Goal: Task Accomplishment & Management: Use online tool/utility

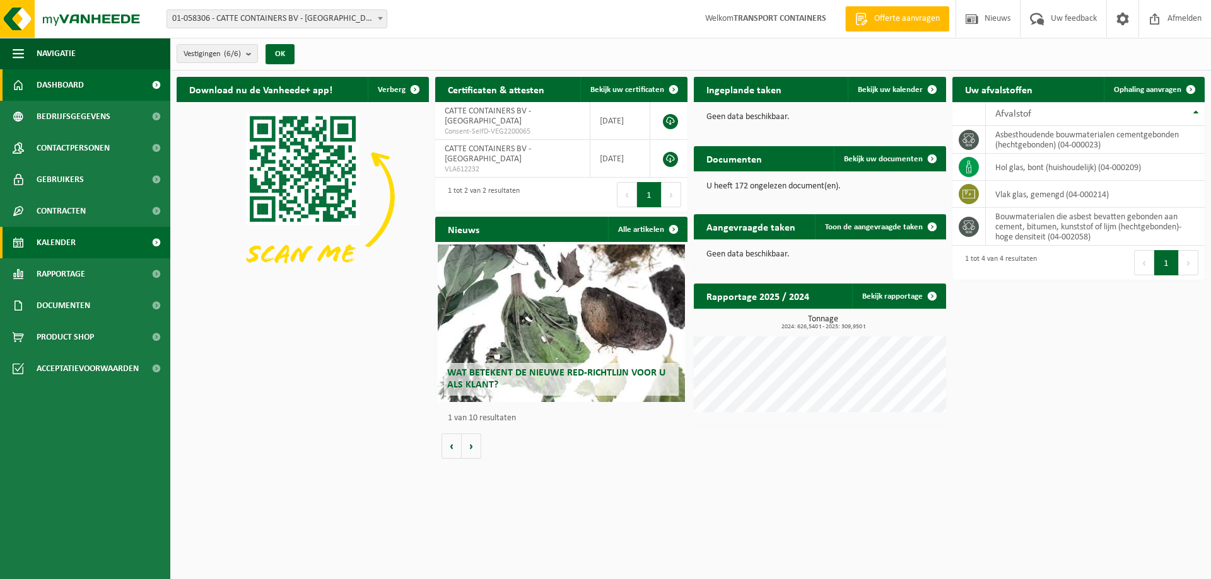
click at [66, 243] on span "Kalender" at bounding box center [56, 243] width 39 height 32
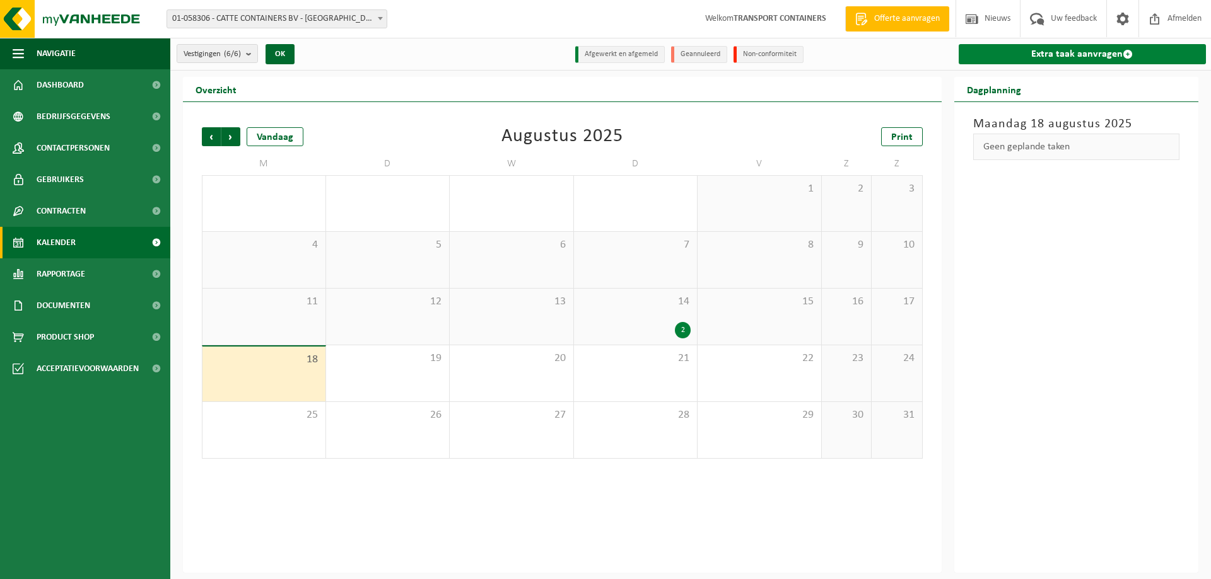
click at [1077, 57] on link "Extra taak aanvragen" at bounding box center [1082, 54] width 248 height 20
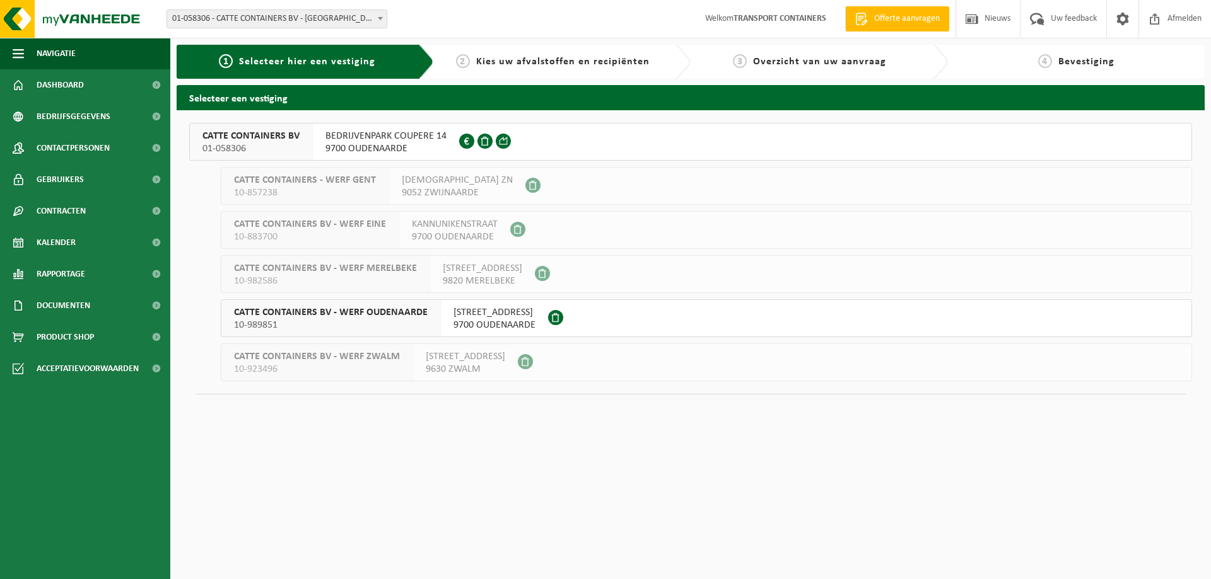
click at [397, 317] on span "CATTE CONTAINERS BV - WERF OUDENAARDE" at bounding box center [331, 312] width 194 height 13
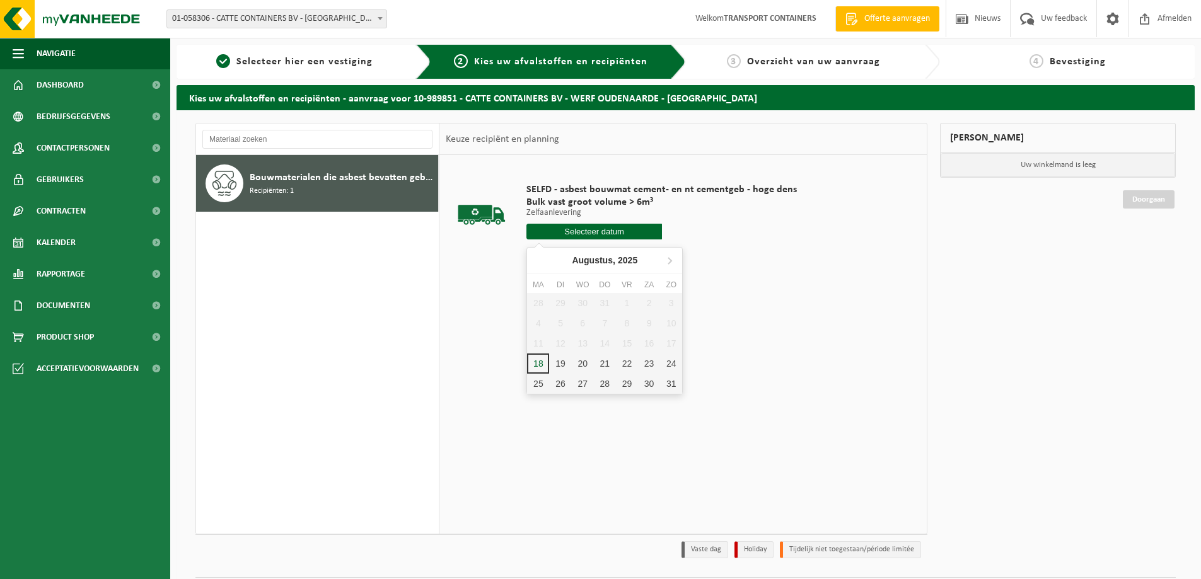
click at [600, 229] on input "text" at bounding box center [595, 232] width 136 height 16
click at [562, 364] on div "19" at bounding box center [560, 364] width 22 height 20
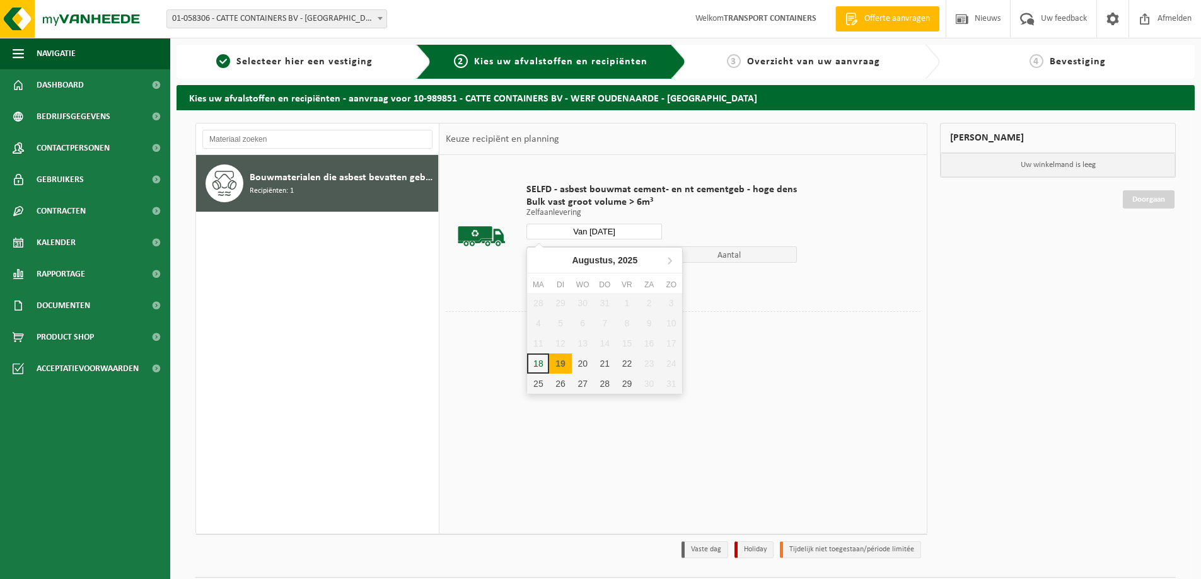
click at [595, 226] on input "Van 2025-08-19" at bounding box center [595, 232] width 136 height 16
click at [537, 361] on div "18" at bounding box center [538, 364] width 22 height 20
type input "Van 2025-08-18"
click at [557, 279] on button "In winkelmand" at bounding box center [562, 279] width 69 height 20
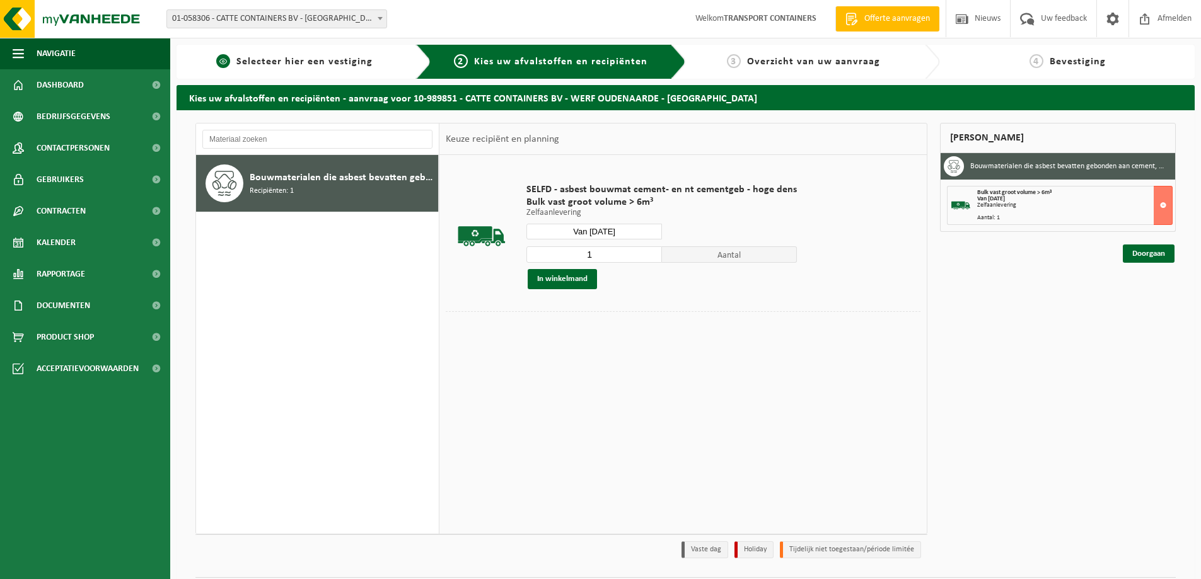
click at [310, 62] on span "Selecteer hier een vestiging" at bounding box center [304, 62] width 136 height 10
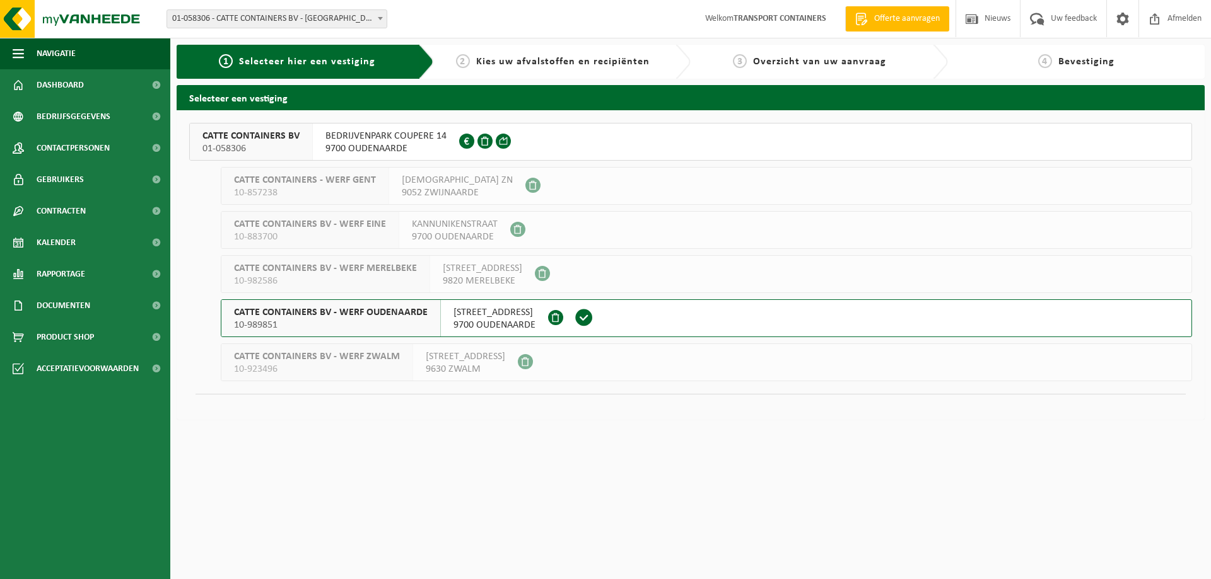
click at [395, 141] on span "BEDRIJVENPARK COUPERE 14" at bounding box center [385, 136] width 121 height 13
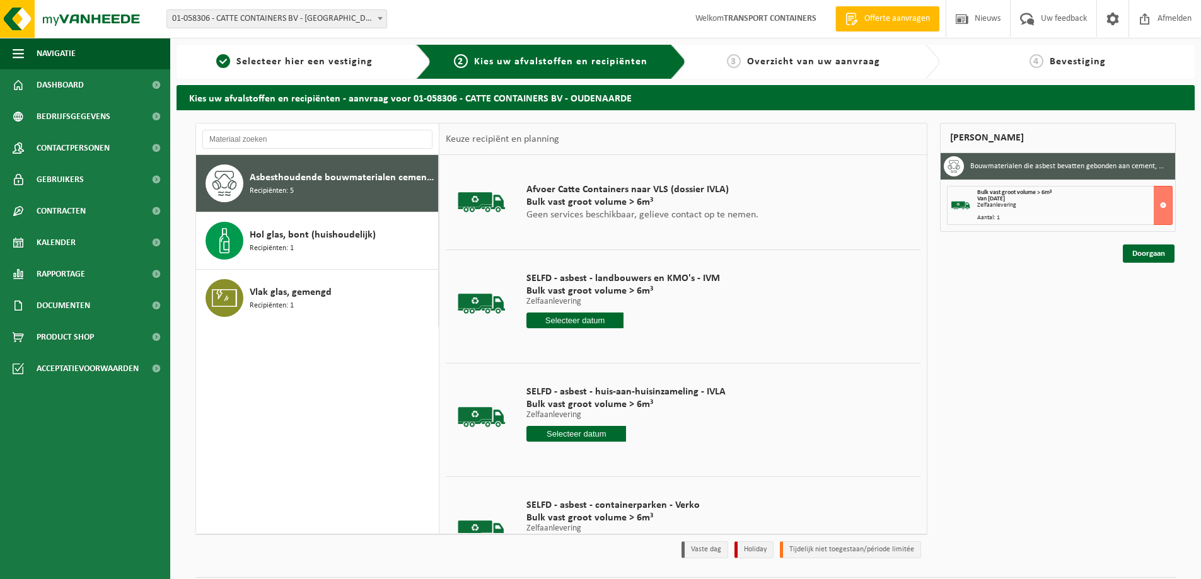
click at [584, 433] on input "text" at bounding box center [577, 434] width 100 height 16
click at [538, 561] on div "18" at bounding box center [537, 566] width 22 height 20
type input "Van 2025-08-18"
type input "2025-08-18"
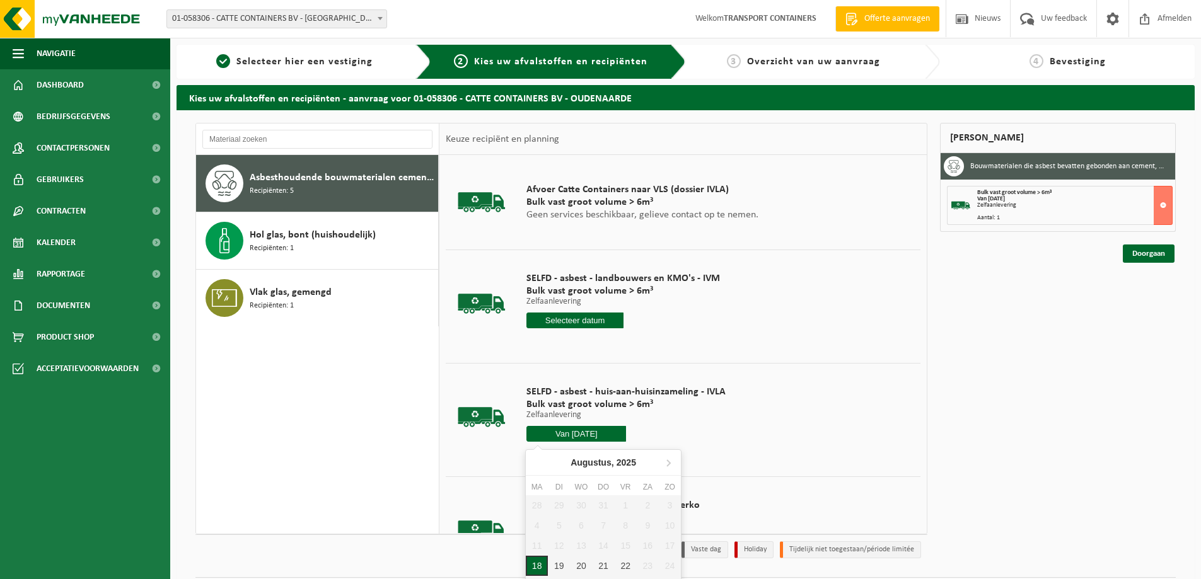
type input "2025-08-18"
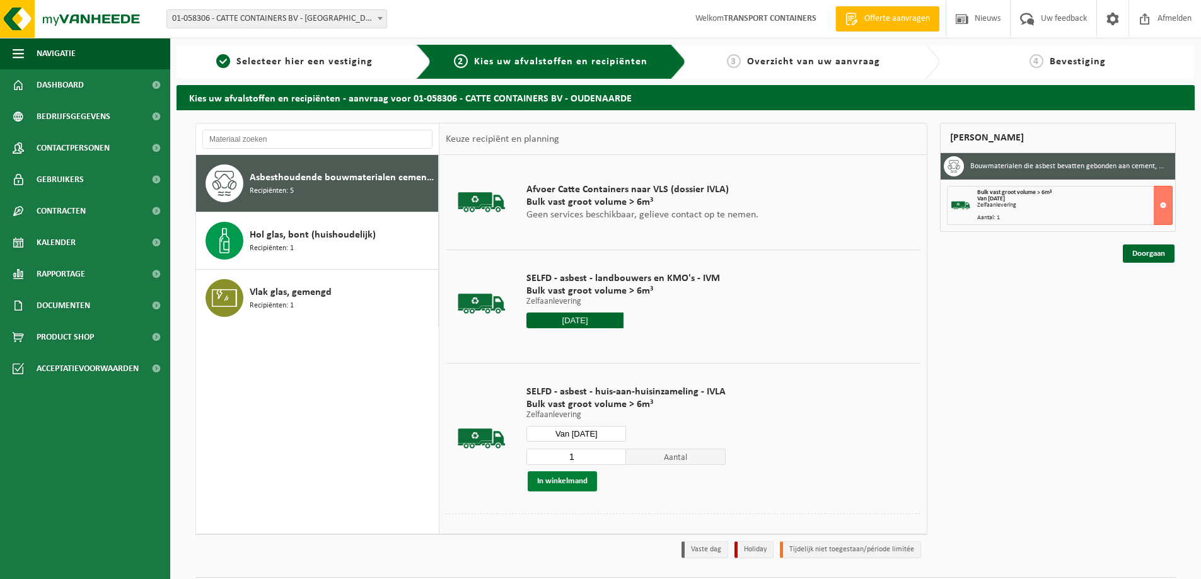
click at [565, 486] on button "In winkelmand" at bounding box center [562, 482] width 69 height 20
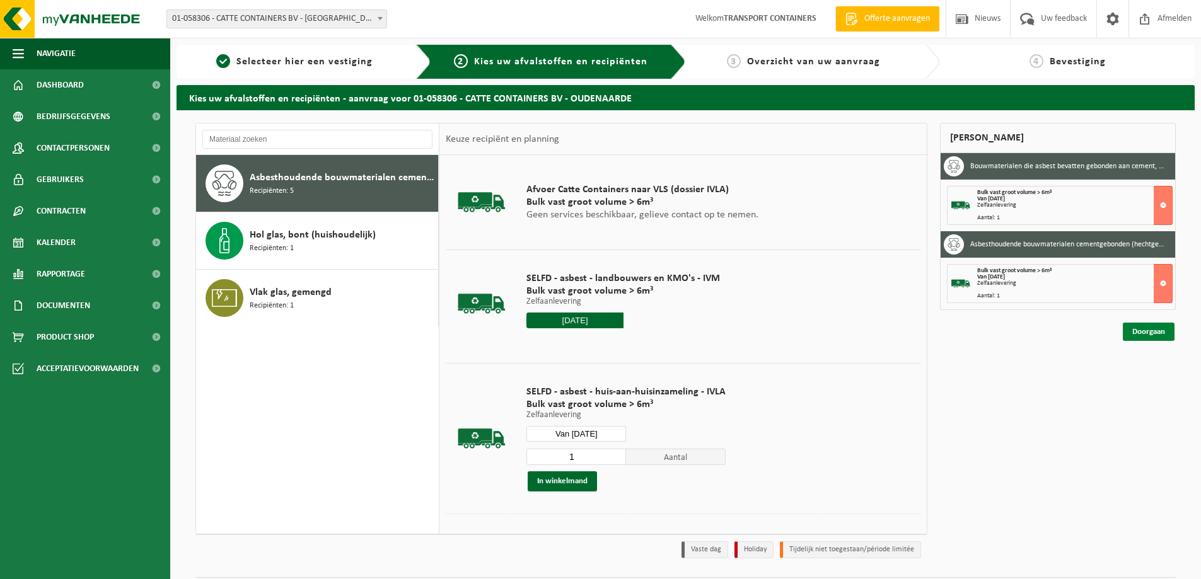
click at [1168, 334] on link "Doorgaan" at bounding box center [1149, 332] width 52 height 18
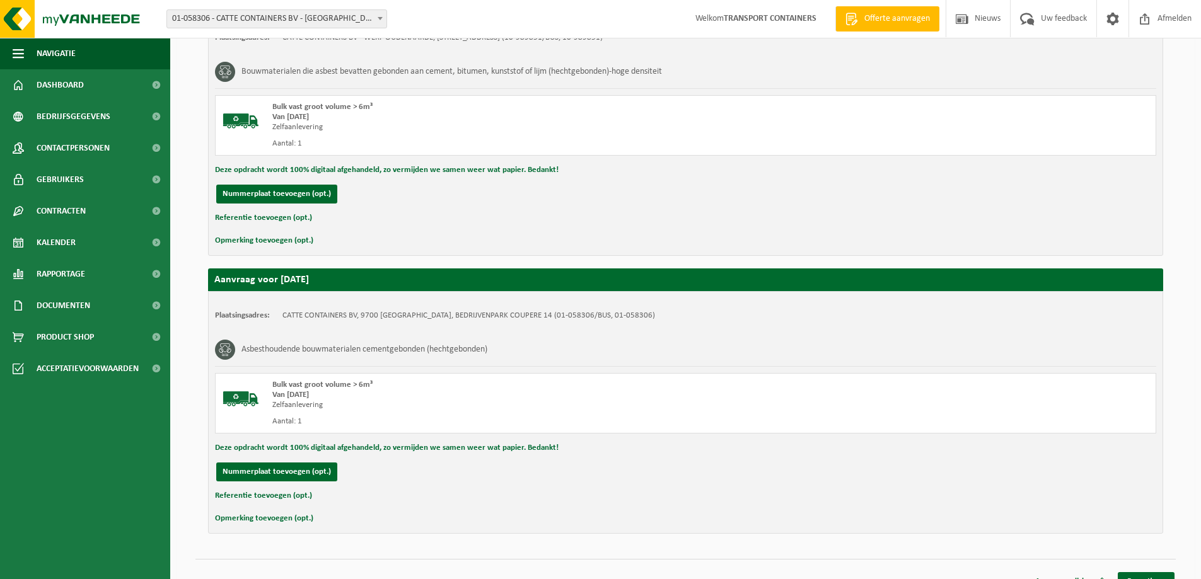
scroll to position [288, 0]
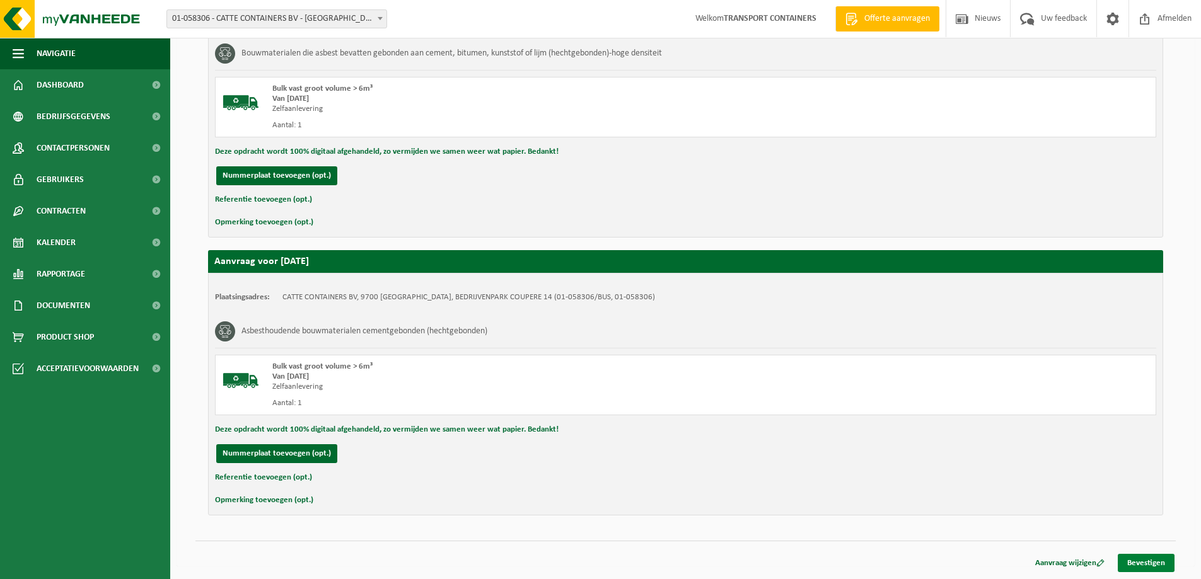
click at [1144, 562] on link "Bevestigen" at bounding box center [1146, 563] width 57 height 18
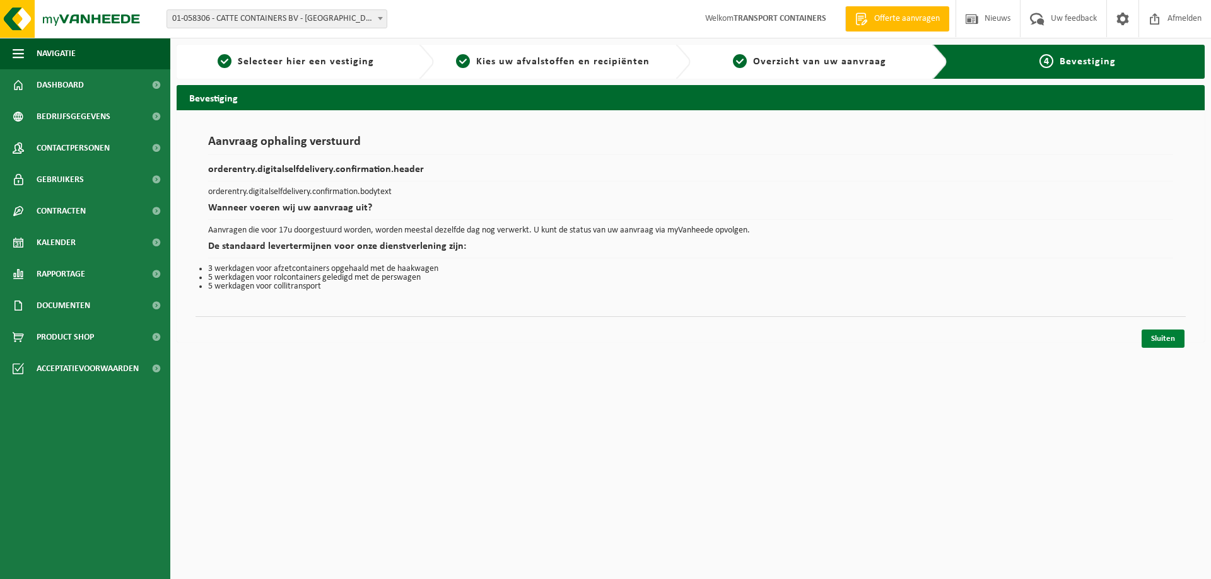
click at [1164, 339] on link "Sluiten" at bounding box center [1162, 339] width 43 height 18
